Goal: Information Seeking & Learning: Find specific fact

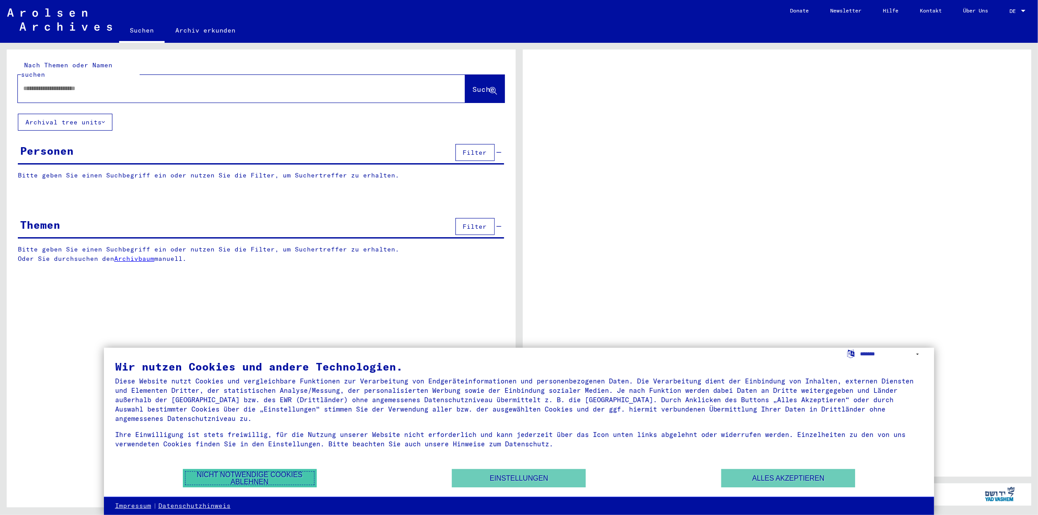
click at [236, 475] on button "Nicht notwendige Cookies ablehnen" at bounding box center [250, 478] width 134 height 18
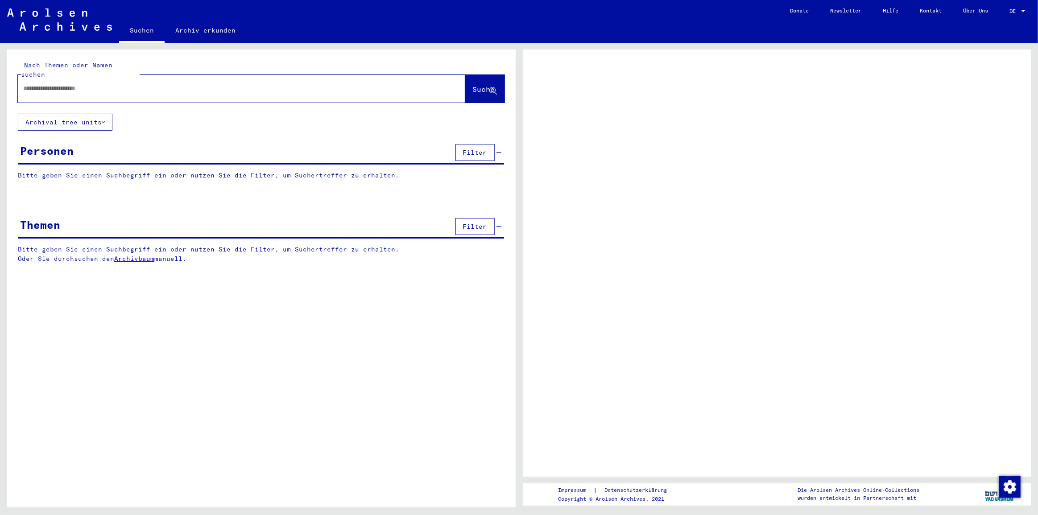
click at [155, 79] on div at bounding box center [231, 89] width 426 height 20
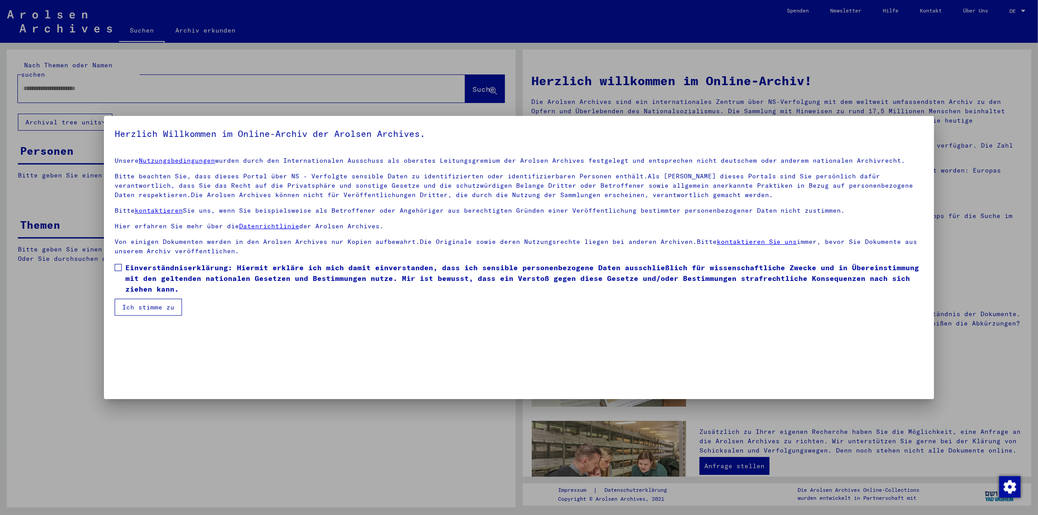
click at [151, 79] on div at bounding box center [519, 257] width 1038 height 515
click at [122, 265] on label "Einverständniserklärung: Hiermit erkläre ich mich damit einverstanden, dass ich…" at bounding box center [519, 278] width 809 height 32
click at [151, 318] on mat-dialog-container "Herzlich Willkommen im Online-Archiv der Arolsen Archives. Unsere Nutzungsbedin…" at bounding box center [519, 257] width 831 height 283
click at [149, 309] on button "Ich stimme zu" at bounding box center [148, 307] width 67 height 17
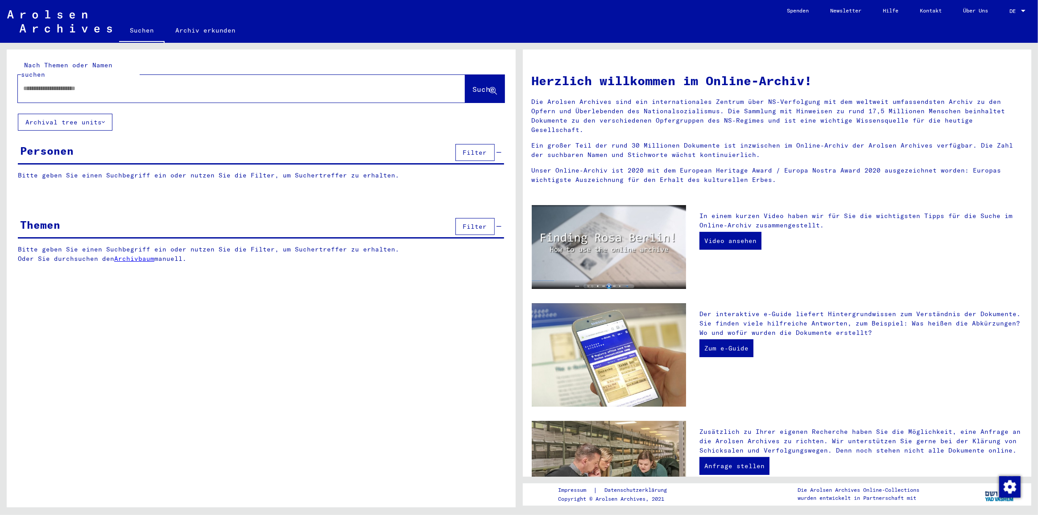
click at [116, 84] on input "text" at bounding box center [230, 88] width 415 height 9
paste input "**********"
type input "**********"
click at [473, 85] on span "Suche" at bounding box center [484, 89] width 22 height 9
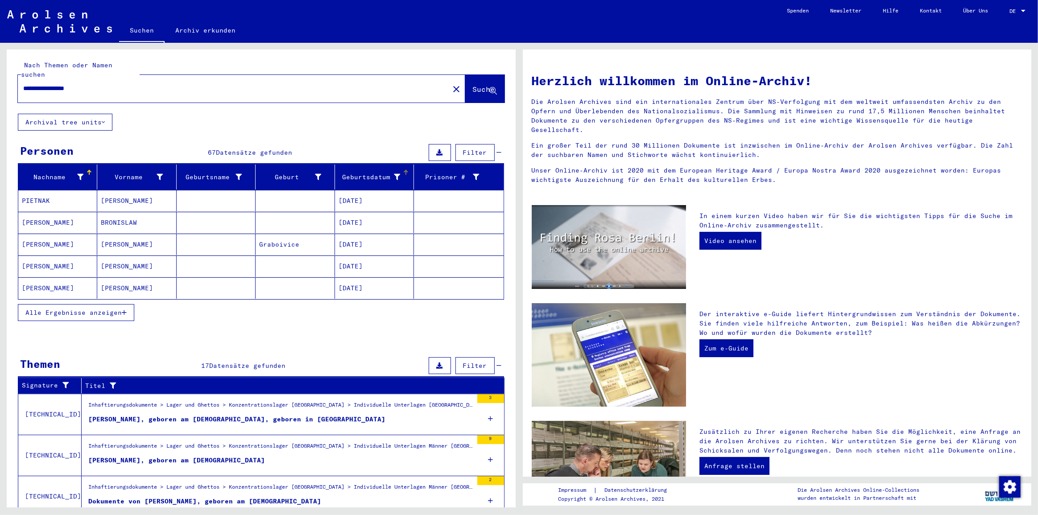
click at [373, 173] on div "Geburtsdatum" at bounding box center [370, 177] width 62 height 9
click at [92, 309] on span "Alle Ergebnisse anzeigen" at bounding box center [73, 313] width 96 height 8
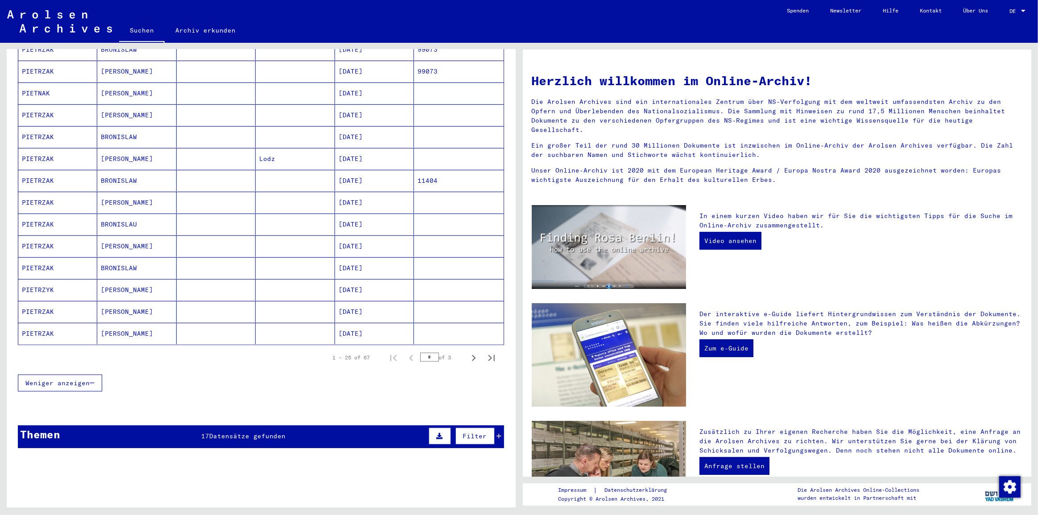
scroll to position [446, 0]
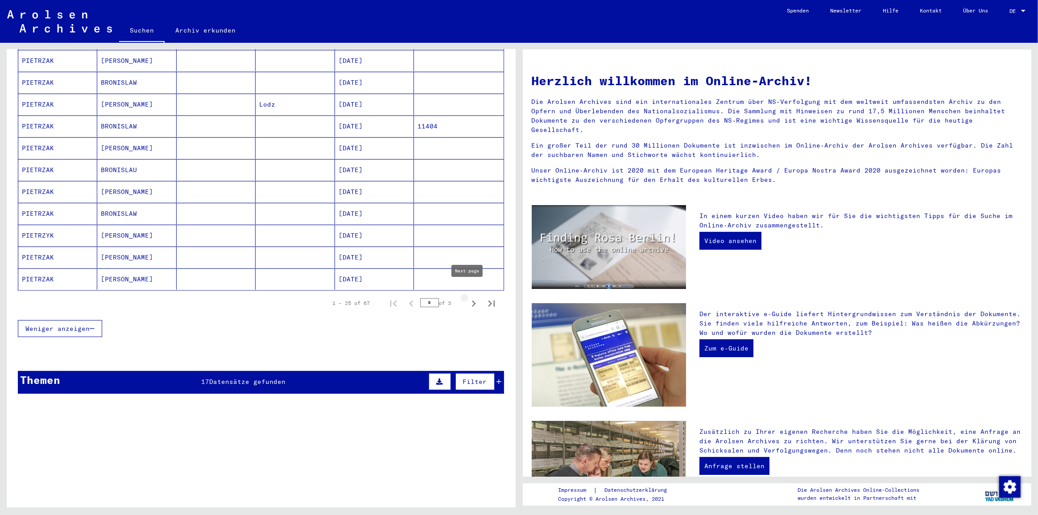
click at [467, 298] on icon "Next page" at bounding box center [473, 304] width 12 height 12
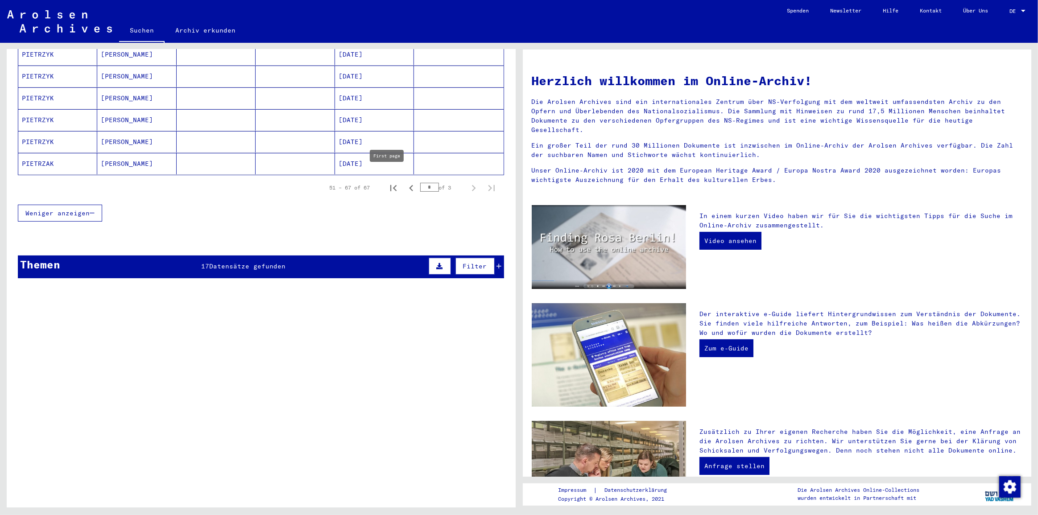
click at [390, 185] on icon "First page" at bounding box center [393, 188] width 6 height 6
type input "*"
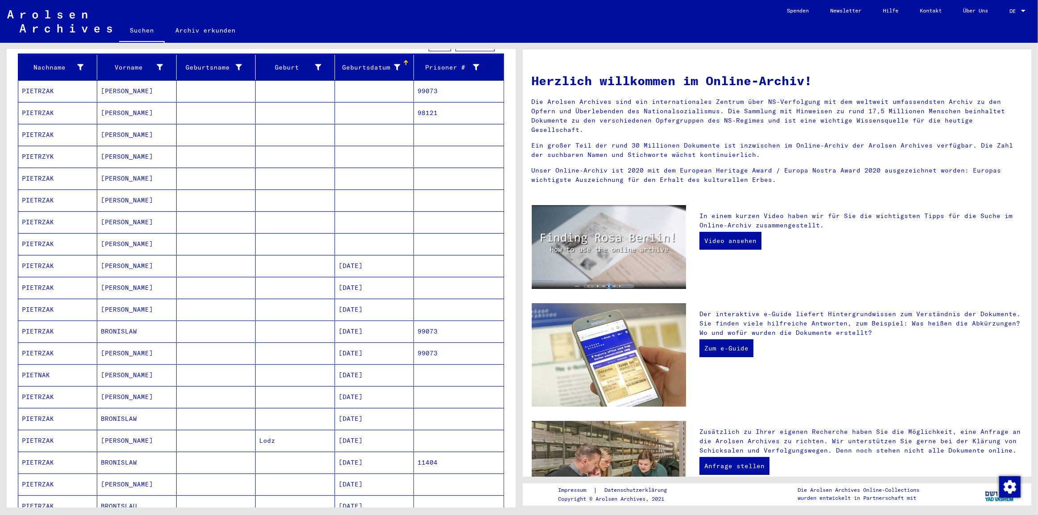
scroll to position [0, 0]
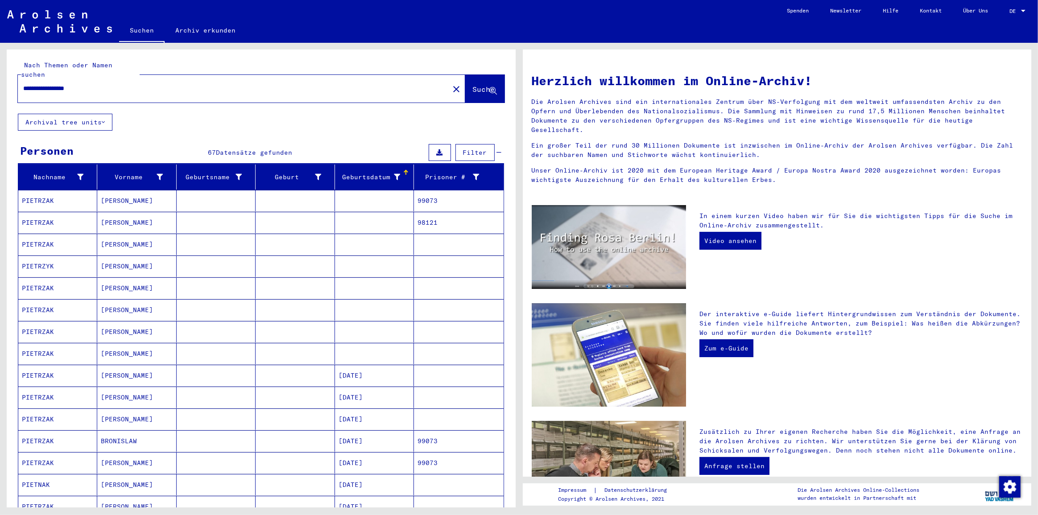
click at [379, 195] on mat-cell at bounding box center [374, 200] width 79 height 21
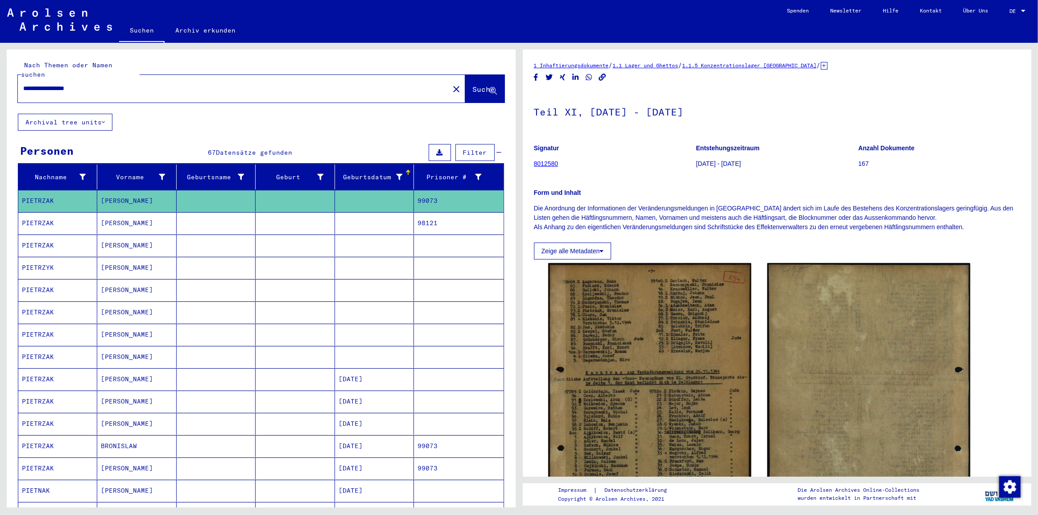
click at [366, 212] on mat-cell at bounding box center [374, 223] width 79 height 22
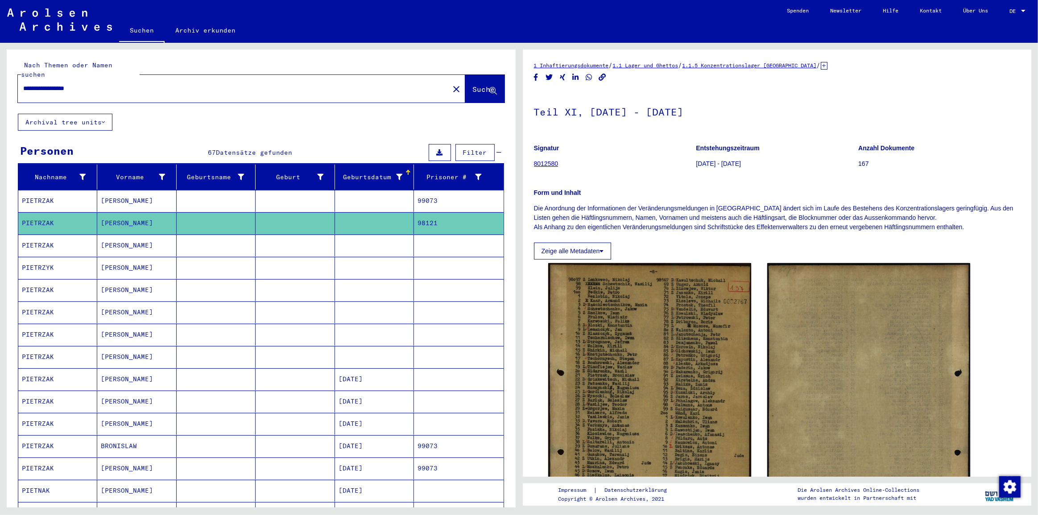
click at [187, 235] on mat-cell at bounding box center [216, 246] width 79 height 22
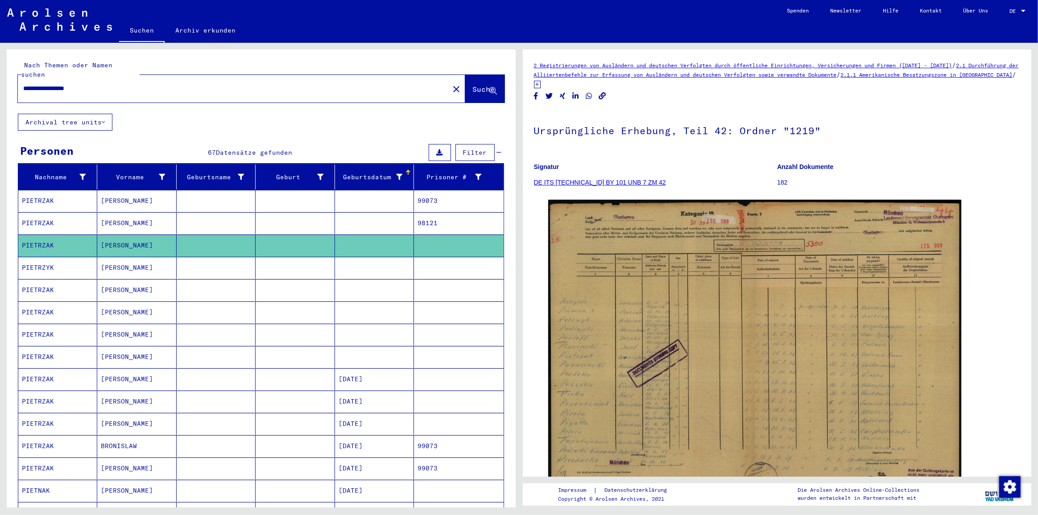
click at [200, 257] on mat-cell at bounding box center [216, 268] width 79 height 22
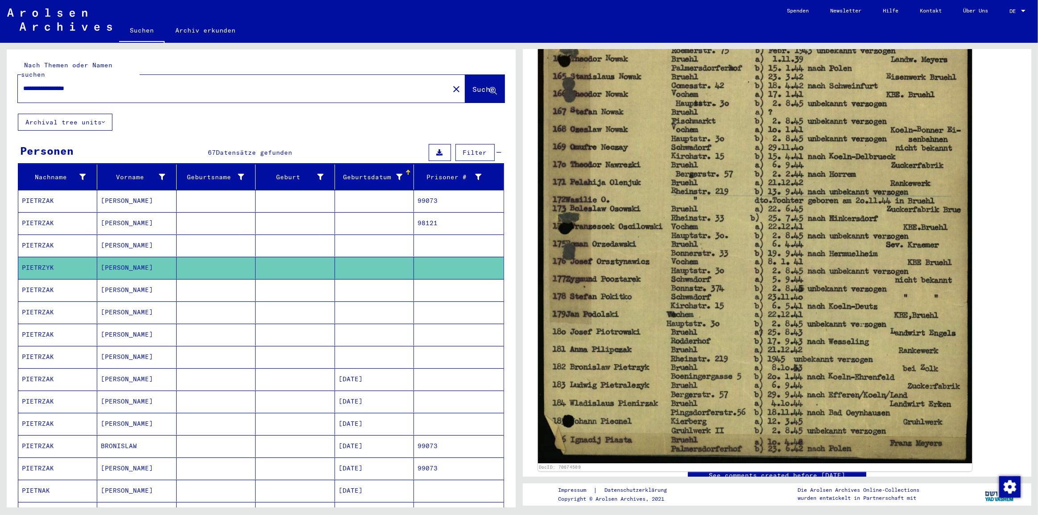
scroll to position [446, 0]
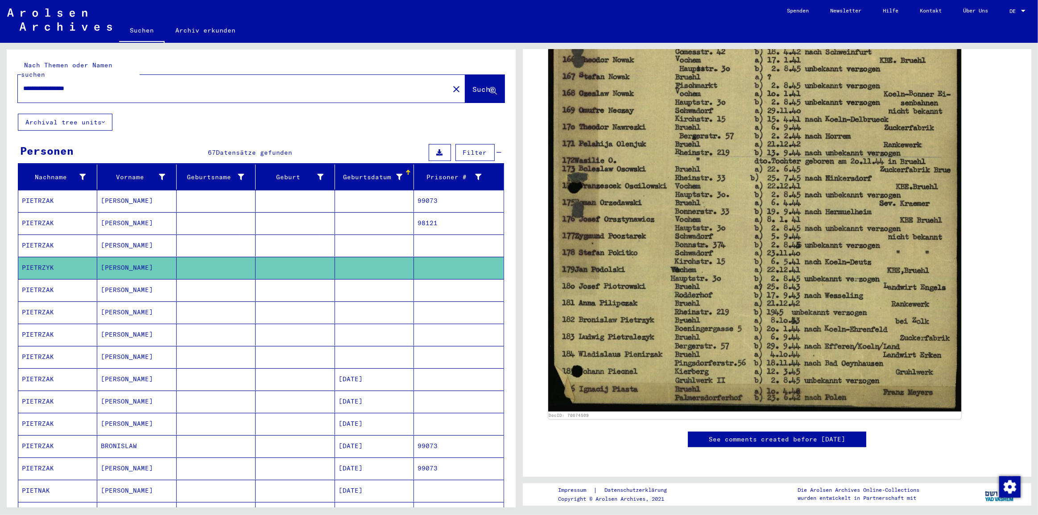
click at [214, 279] on mat-cell at bounding box center [216, 290] width 79 height 22
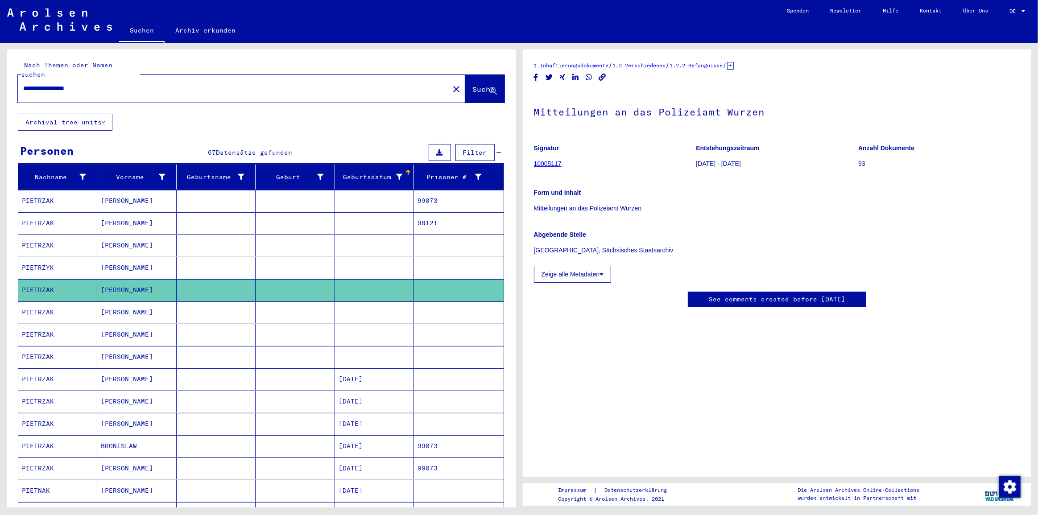
click at [243, 302] on mat-cell at bounding box center [216, 313] width 79 height 22
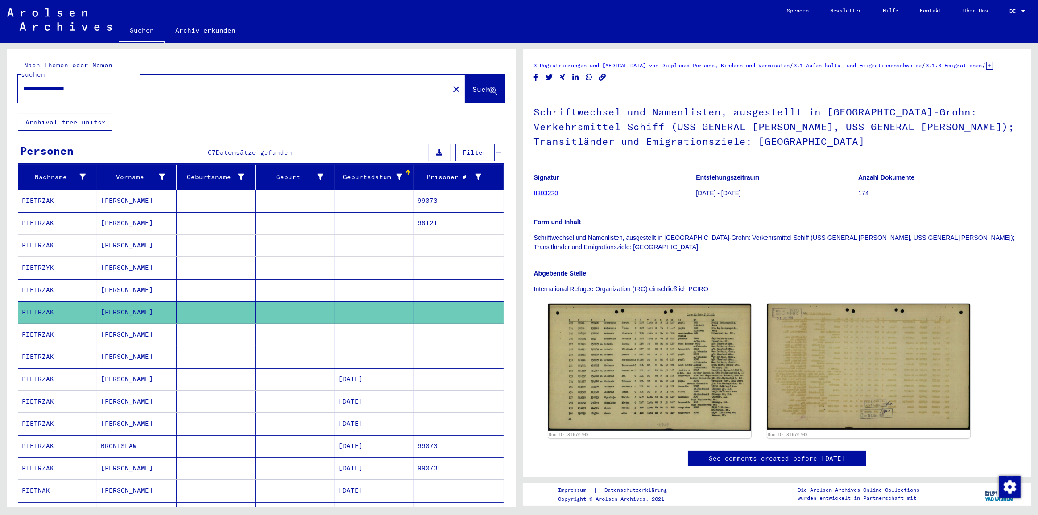
click at [237, 331] on mat-cell at bounding box center [216, 335] width 79 height 22
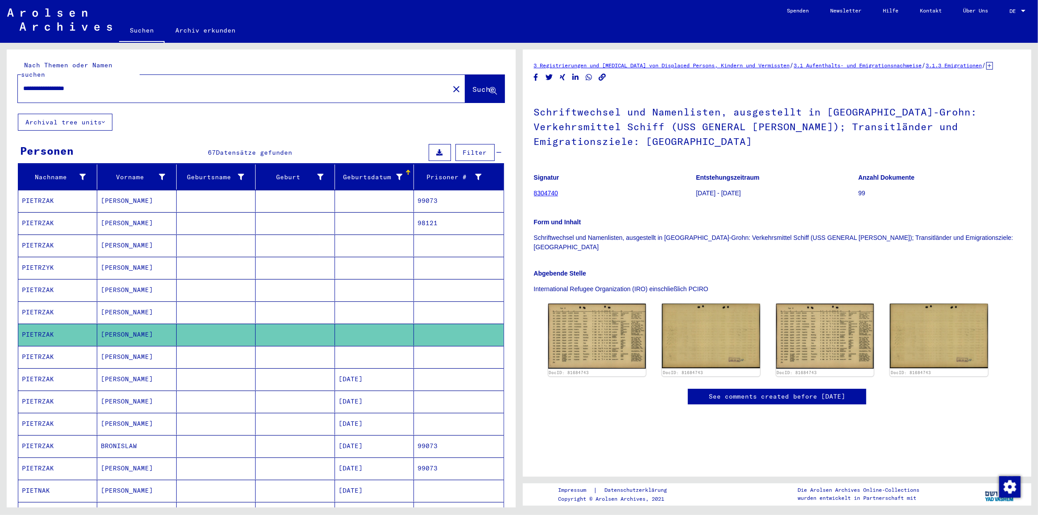
click at [236, 347] on mat-cell at bounding box center [216, 357] width 79 height 22
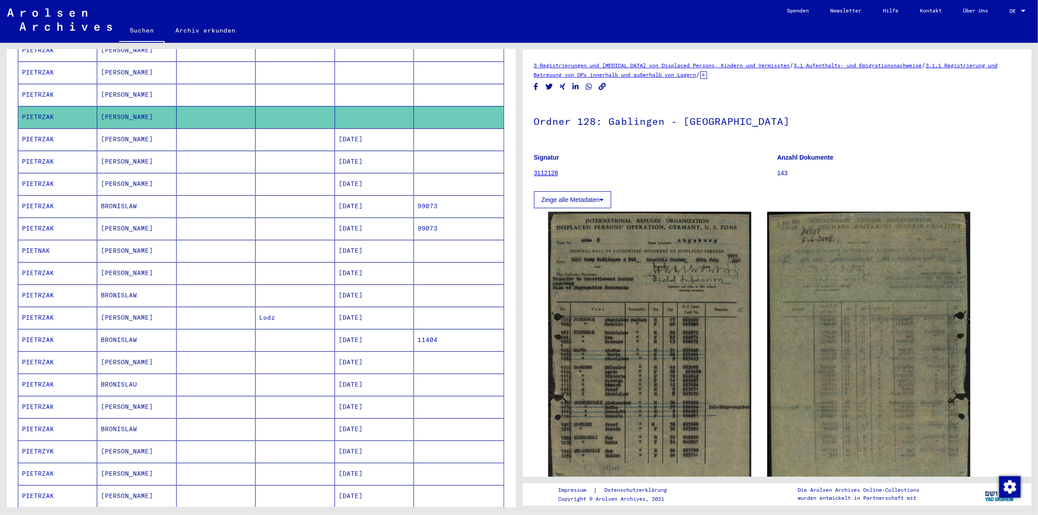
scroll to position [243, 0]
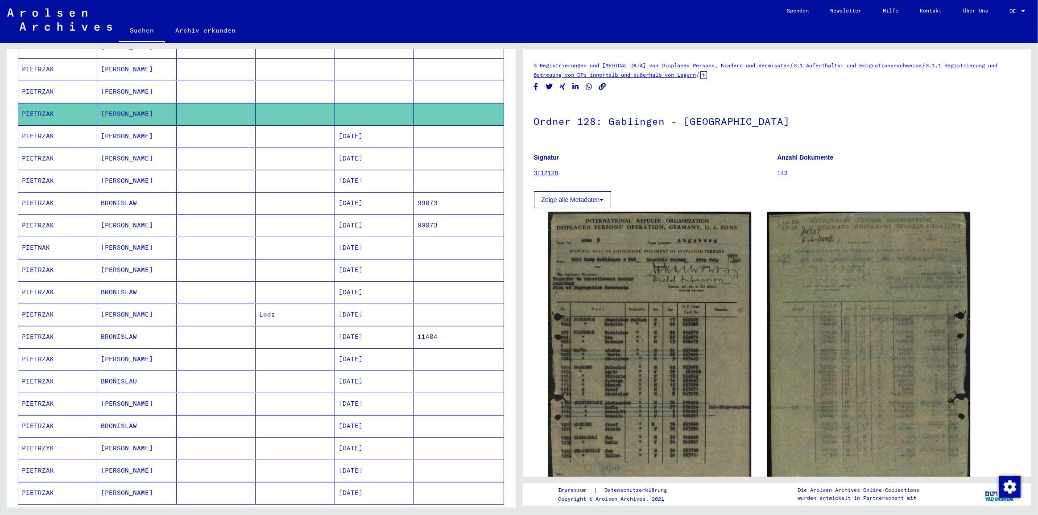
click at [81, 21] on img at bounding box center [59, 19] width 105 height 22
